Goal: Information Seeking & Learning: Learn about a topic

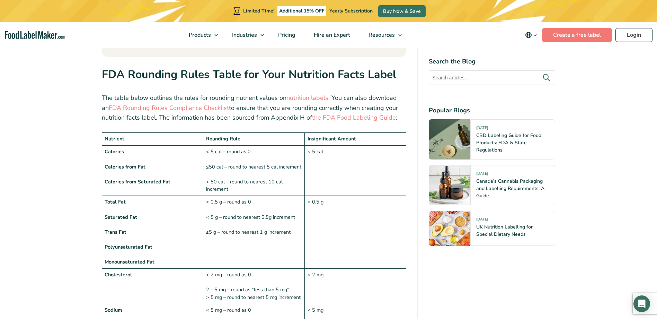
scroll to position [435, 0]
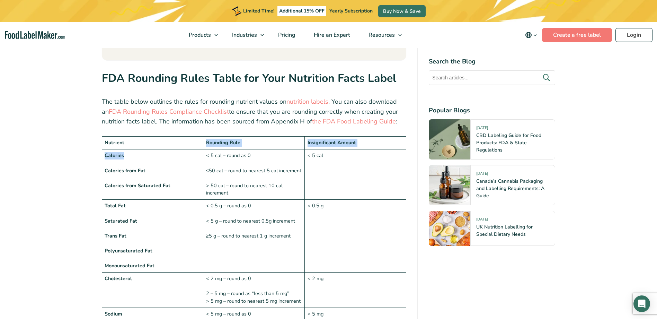
click at [114, 139] on strong "Nutrient" at bounding box center [115, 142] width 20 height 7
drag, startPoint x: 113, startPoint y: 137, endPoint x: 105, endPoint y: 137, distance: 8.7
click at [105, 137] on td "Nutrient" at bounding box center [152, 142] width 101 height 13
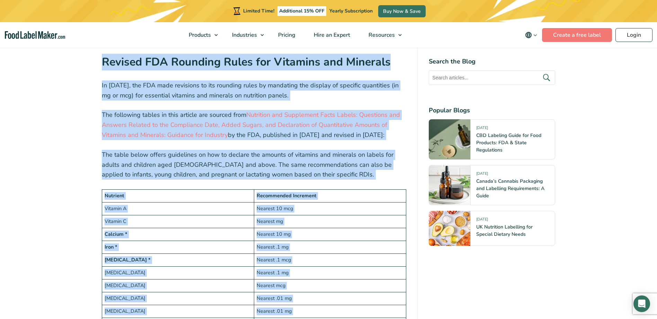
scroll to position [1102, 0]
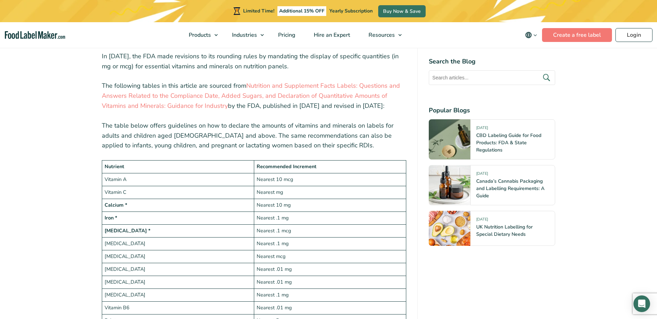
drag, startPoint x: 101, startPoint y: 131, endPoint x: 98, endPoint y: 51, distance: 79.4
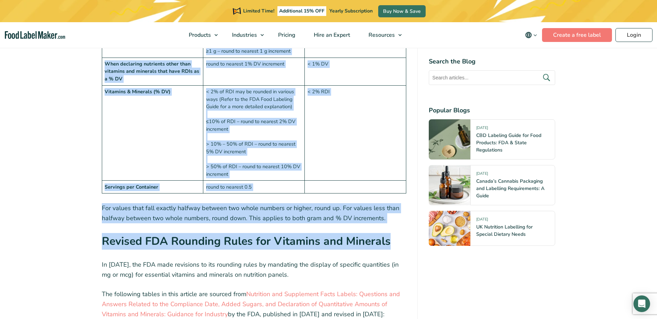
scroll to position [886, 0]
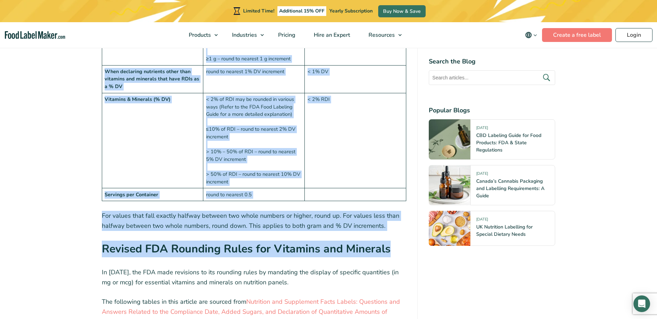
click at [337, 186] on td "< 2% RDI" at bounding box center [355, 140] width 101 height 95
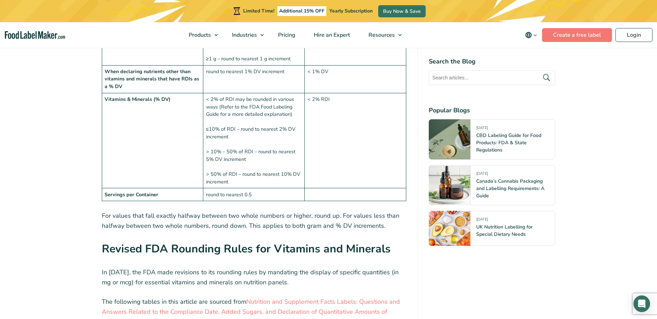
click at [327, 195] on td at bounding box center [355, 194] width 101 height 13
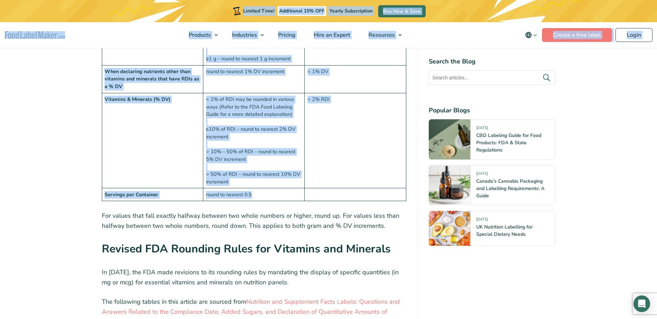
drag, startPoint x: 327, startPoint y: 195, endPoint x: 135, endPoint y: 20, distance: 260.1
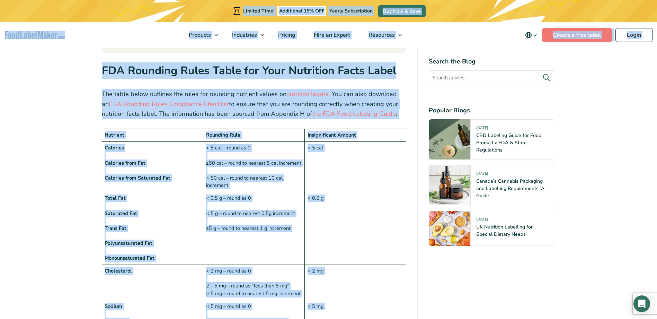
scroll to position [439, 0]
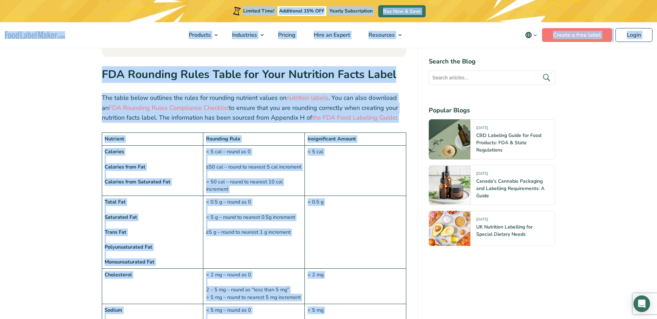
click at [370, 146] on td "< 5 cal" at bounding box center [355, 170] width 101 height 50
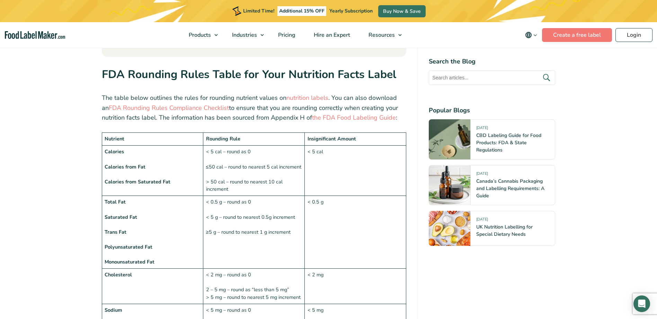
click at [184, 139] on td "Nutrient" at bounding box center [152, 139] width 101 height 13
click at [125, 134] on td "Nutrient" at bounding box center [152, 139] width 101 height 13
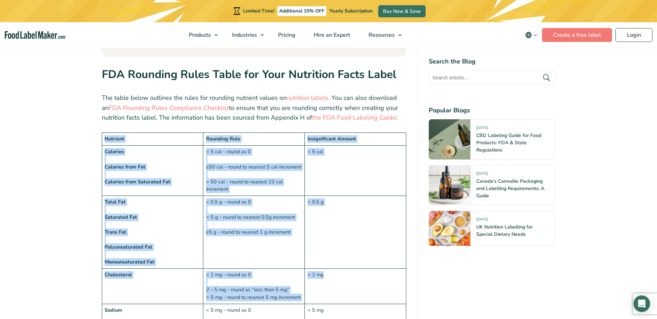
drag, startPoint x: 113, startPoint y: 136, endPoint x: 322, endPoint y: 294, distance: 262.5
